Goal: Information Seeking & Learning: Learn about a topic

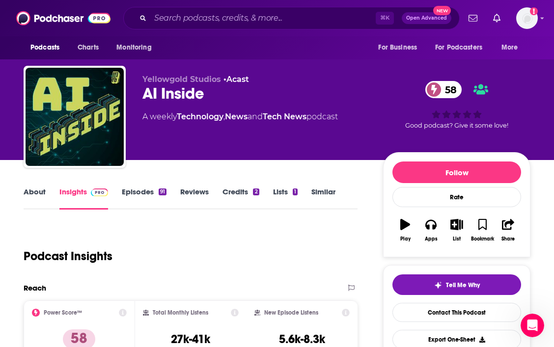
click at [151, 192] on link "Episodes 91" at bounding box center [144, 198] width 45 height 23
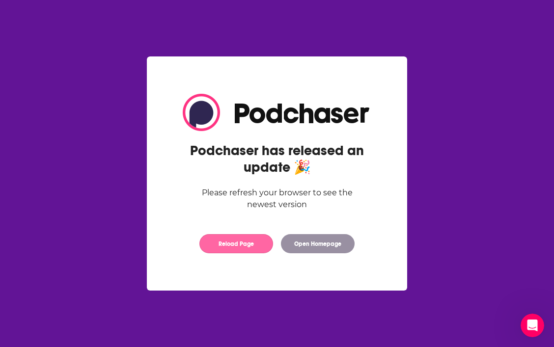
click at [255, 248] on button "Reload Page" at bounding box center [236, 243] width 74 height 19
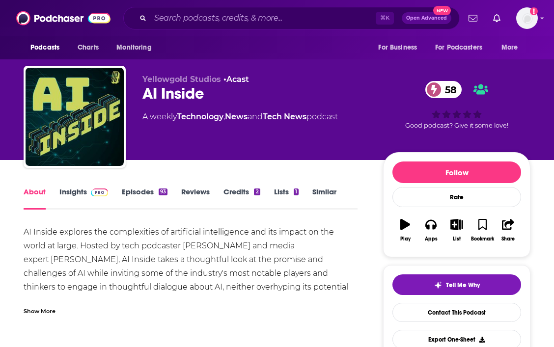
click at [76, 189] on link "Insights" at bounding box center [83, 198] width 49 height 23
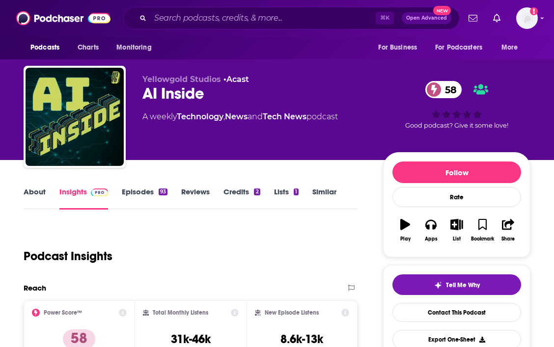
click at [36, 197] on link "About" at bounding box center [35, 198] width 22 height 23
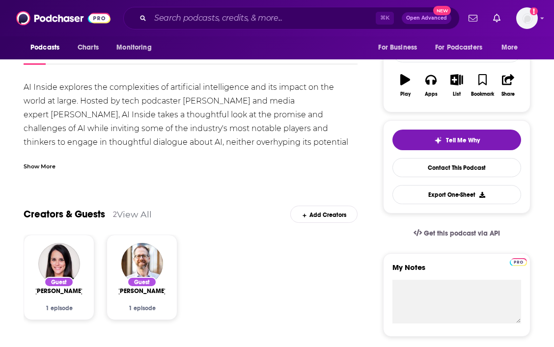
scroll to position [146, 0]
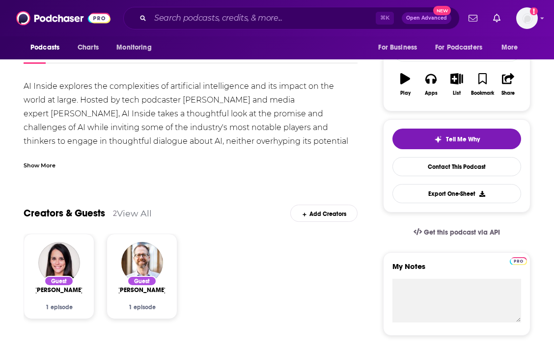
click at [45, 159] on div "Show More" at bounding box center [191, 161] width 334 height 17
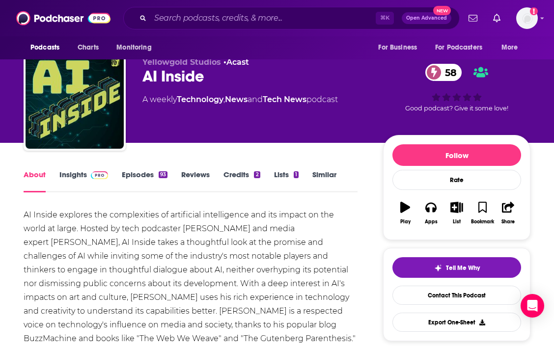
scroll to position [0, 0]
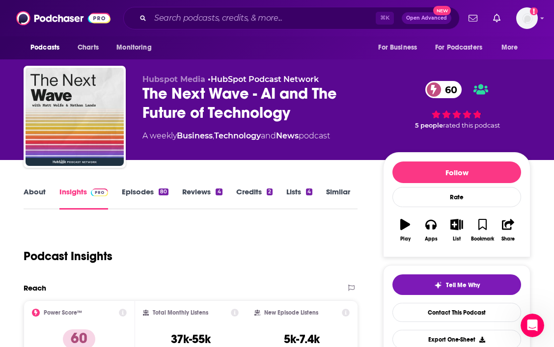
click at [44, 194] on link "About" at bounding box center [35, 198] width 22 height 23
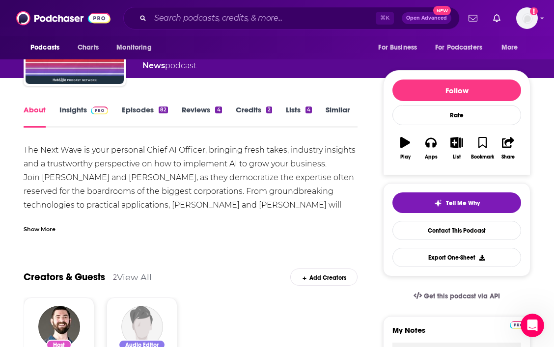
scroll to position [82, 0]
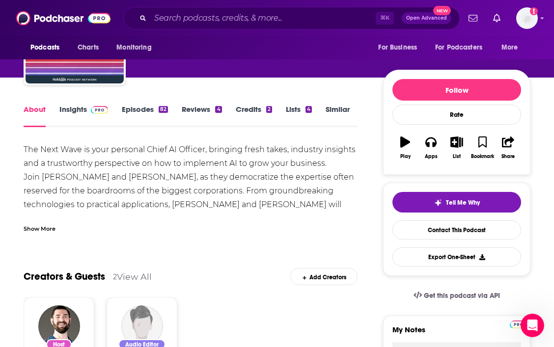
click at [36, 227] on div "Show More" at bounding box center [40, 227] width 32 height 9
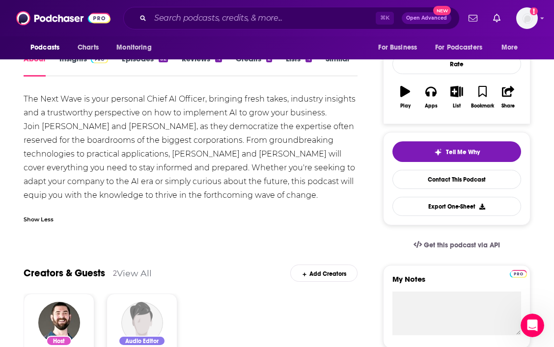
scroll to position [134, 0]
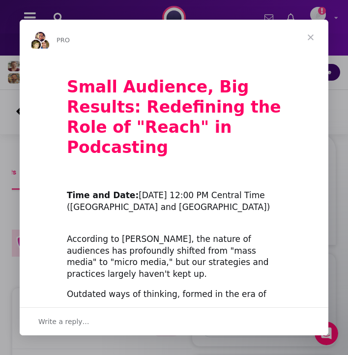
click at [308, 35] on span "Close" at bounding box center [310, 37] width 35 height 35
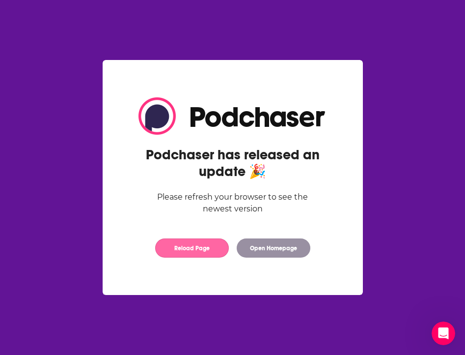
click at [208, 244] on button "Reload Page" at bounding box center [192, 247] width 74 height 19
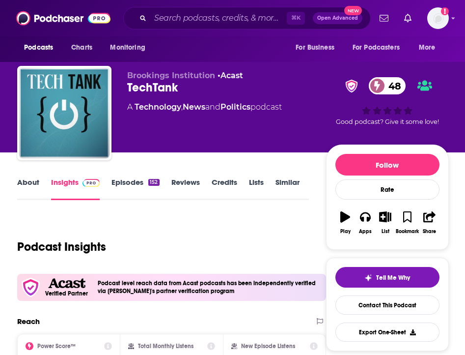
click at [37, 182] on link "About" at bounding box center [28, 188] width 22 height 23
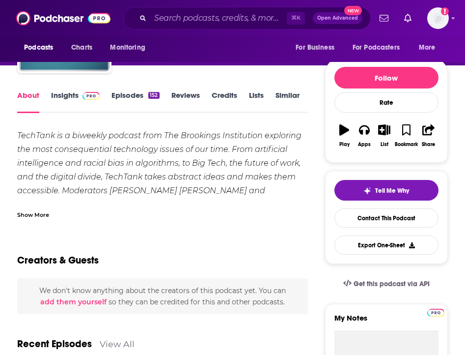
scroll to position [94, 0]
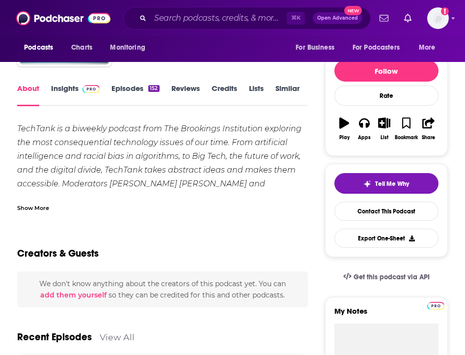
click at [34, 206] on div "Show More" at bounding box center [33, 206] width 32 height 9
